Goal: Task Accomplishment & Management: Manage account settings

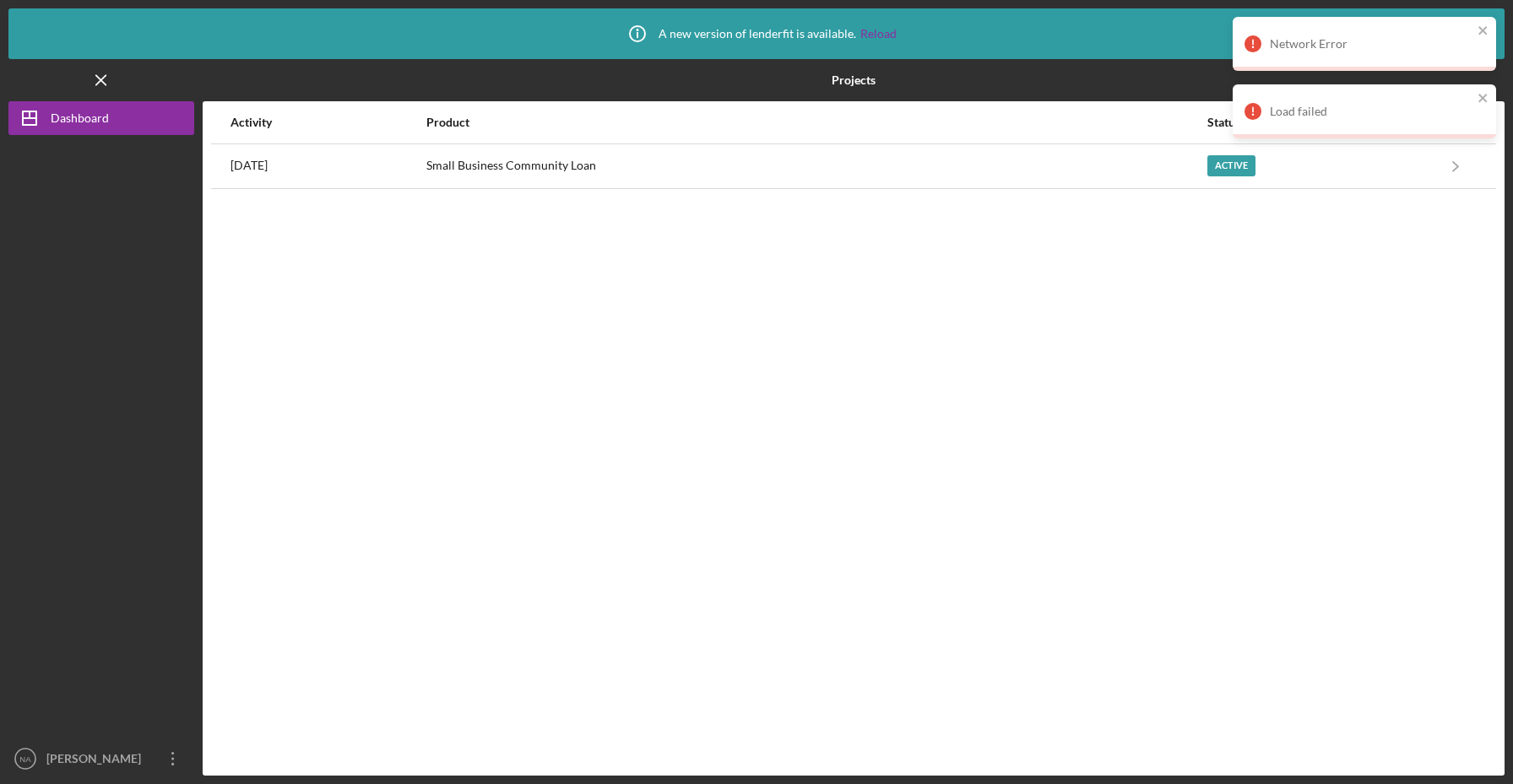
click at [1473, 34] on div "Network Error" at bounding box center [1358, 44] width 238 height 27
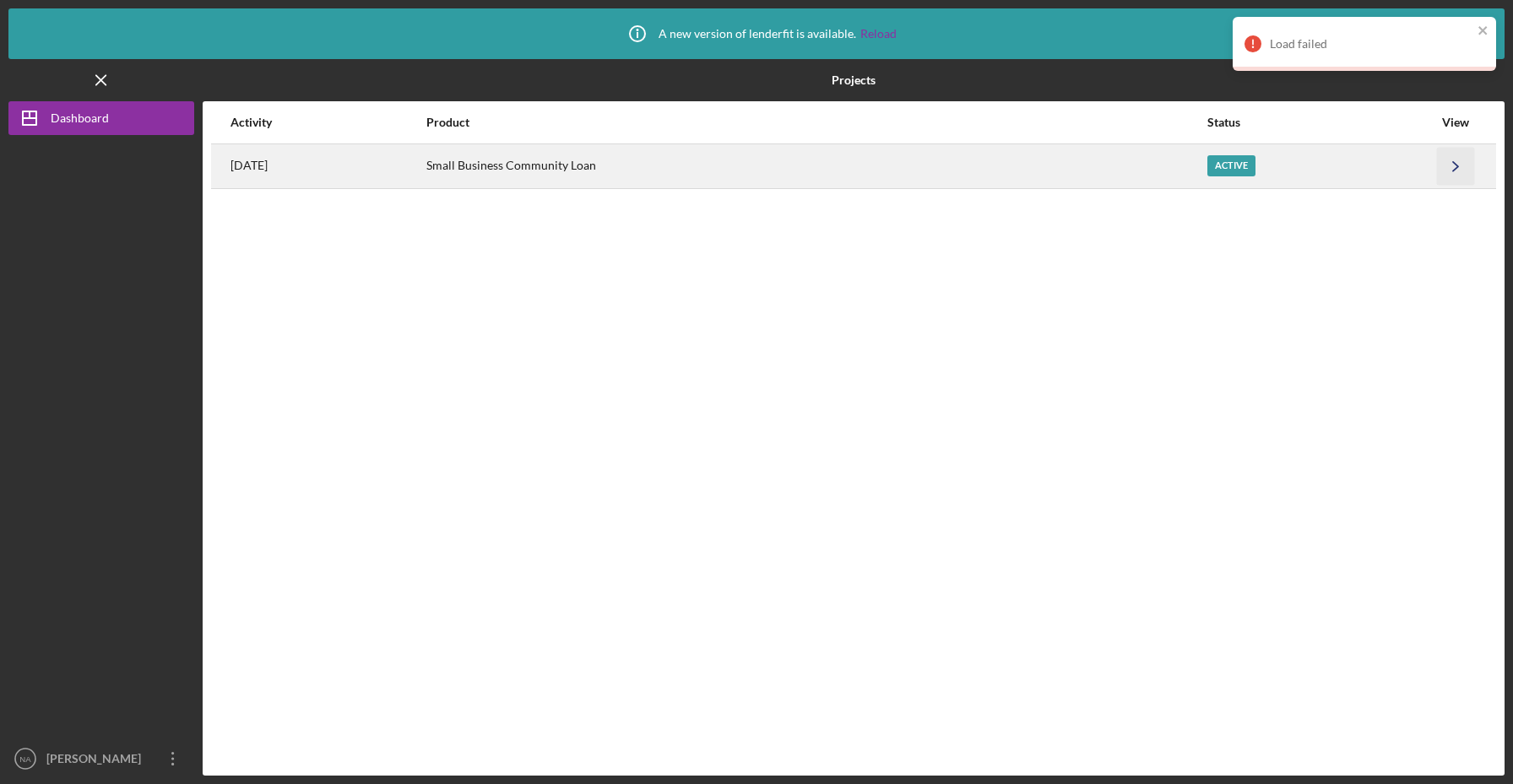
click at [1459, 158] on icon "Icon/Navigate" at bounding box center [1456, 166] width 38 height 38
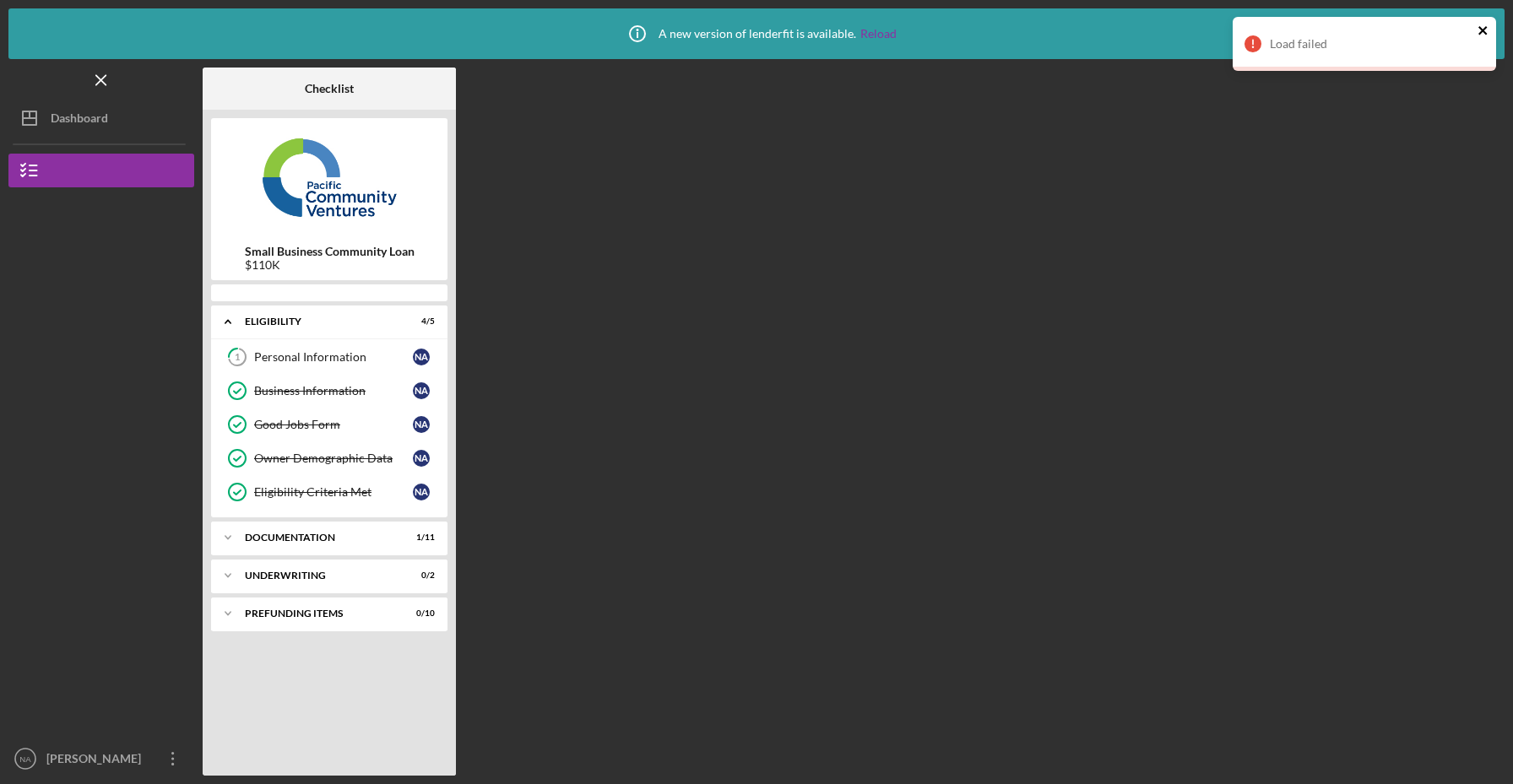
click at [1482, 31] on icon "close" at bounding box center [1482, 30] width 8 height 8
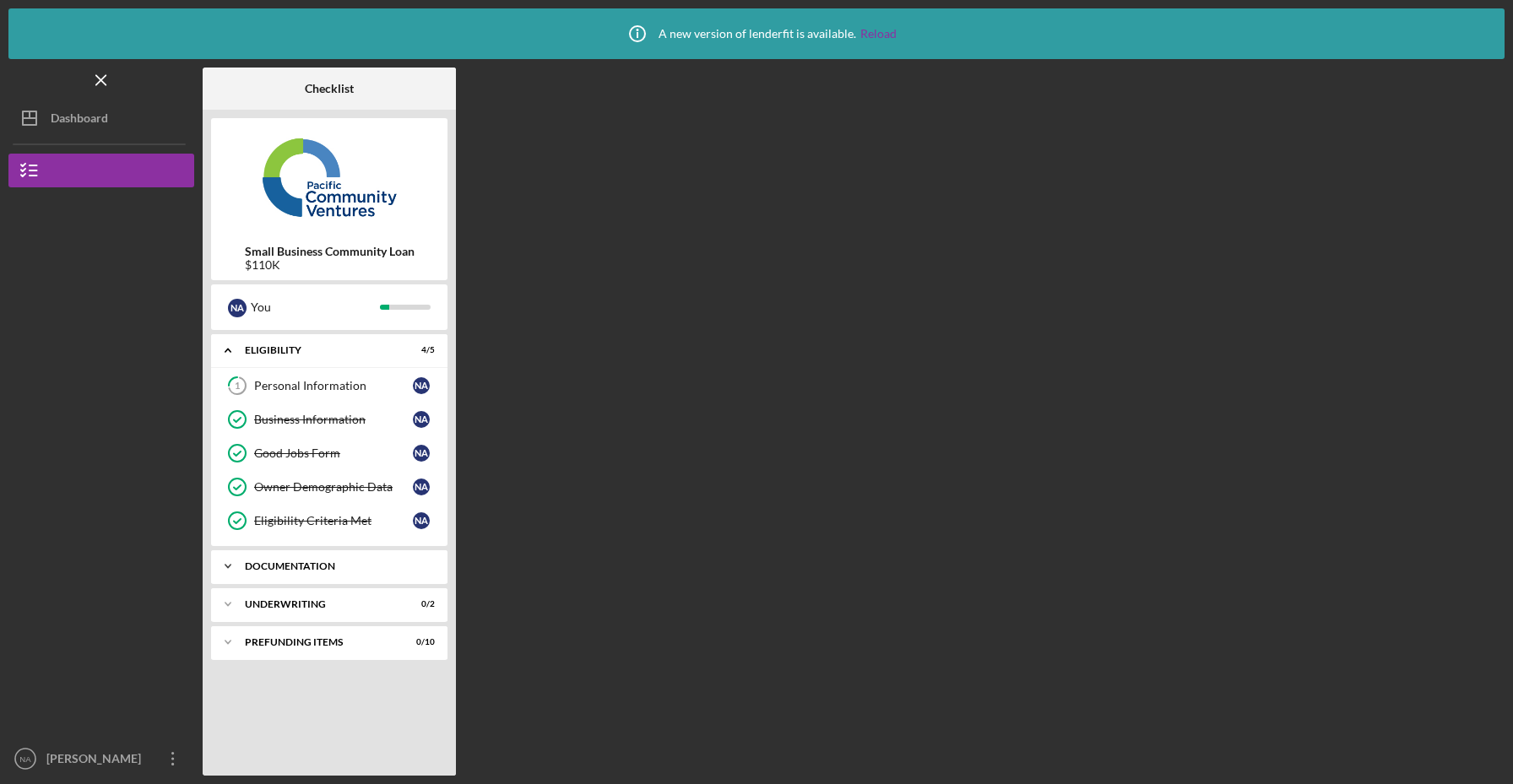
click at [370, 565] on div "Documentation" at bounding box center [336, 566] width 182 height 10
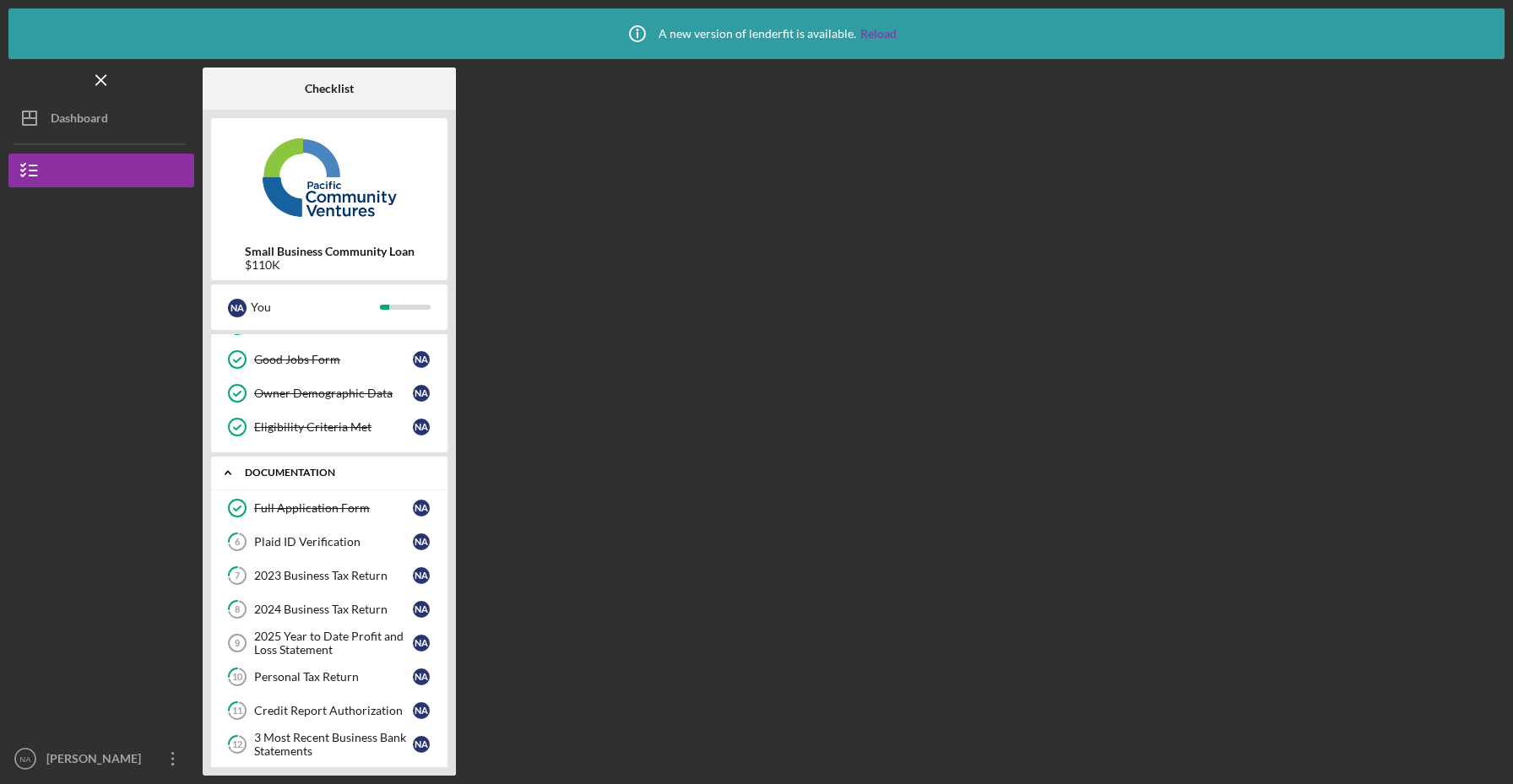
scroll to position [95, 0]
click at [378, 551] on link "6 Plaid ID Verification N A" at bounding box center [328, 541] width 219 height 34
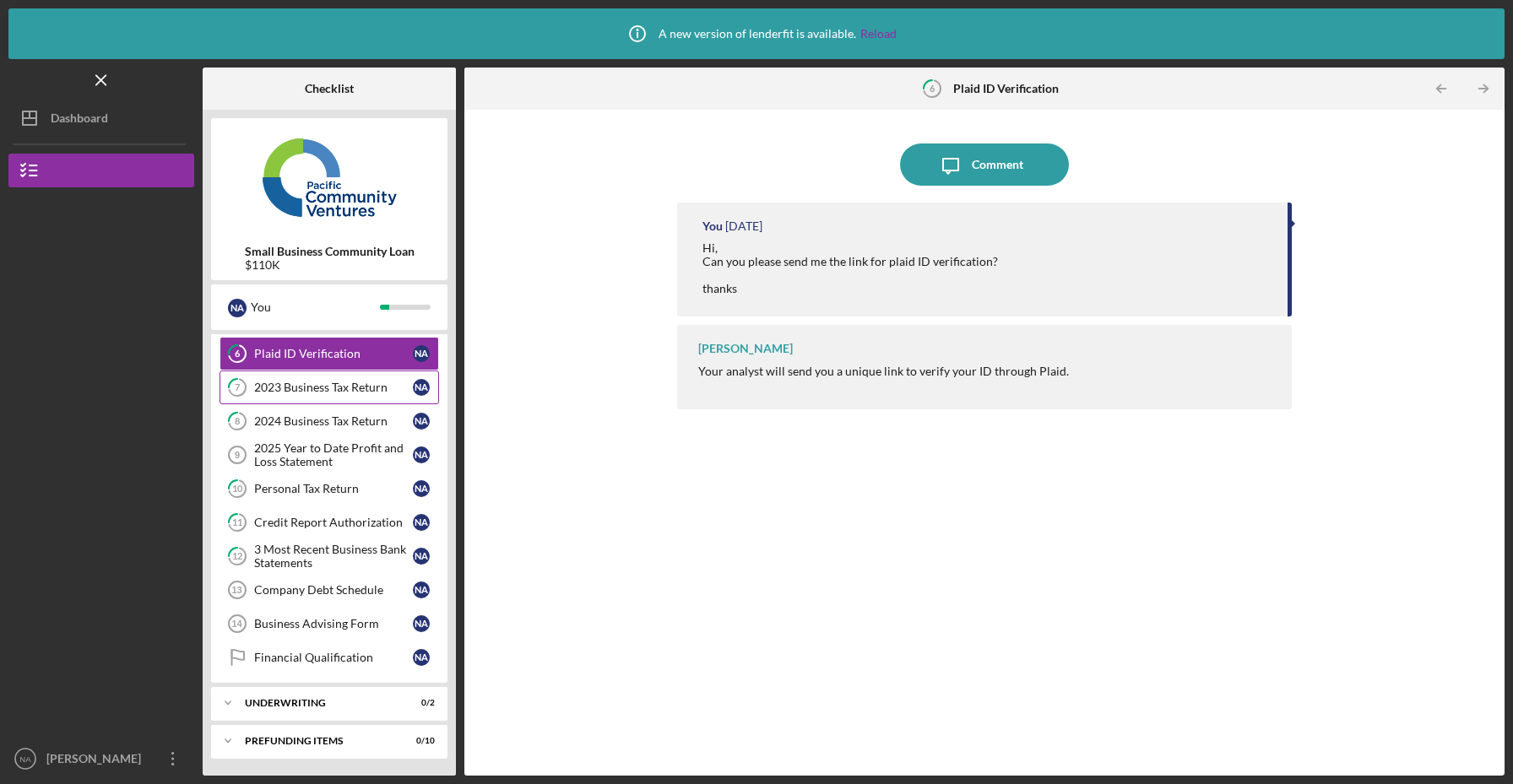
scroll to position [282, 0]
